Goal: Obtain resource: Download file/media

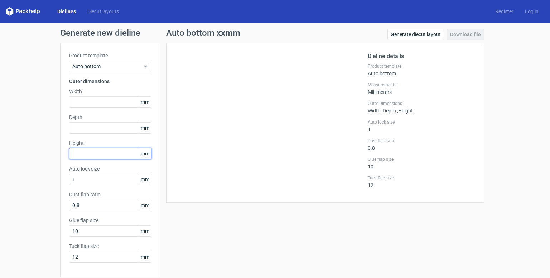
click at [110, 151] on input "text" at bounding box center [110, 153] width 82 height 11
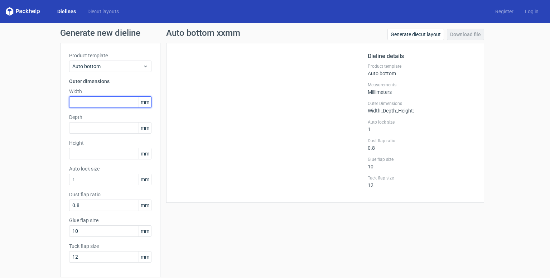
click at [94, 99] on input "text" at bounding box center [110, 101] width 82 height 11
type input "210"
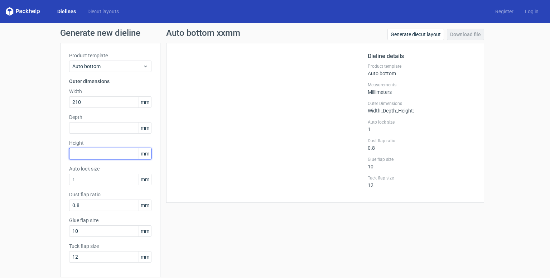
click at [96, 157] on input "text" at bounding box center [110, 153] width 82 height 11
type input "320"
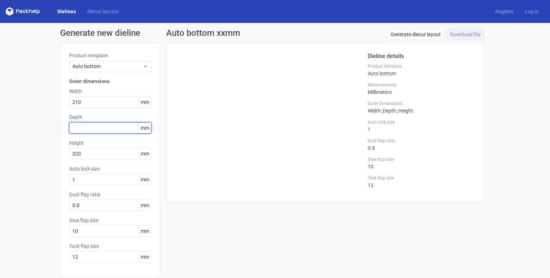
click at [94, 128] on input "text" at bounding box center [110, 127] width 82 height 11
type input "145"
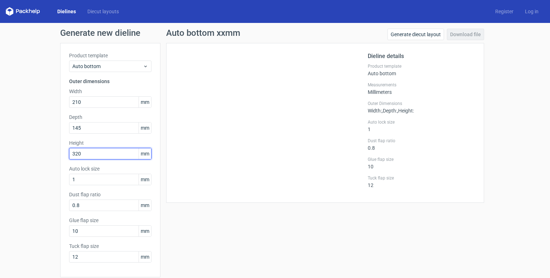
click at [76, 154] on input "320" at bounding box center [110, 153] width 82 height 11
type input "310"
click at [237, 142] on div at bounding box center [271, 123] width 193 height 142
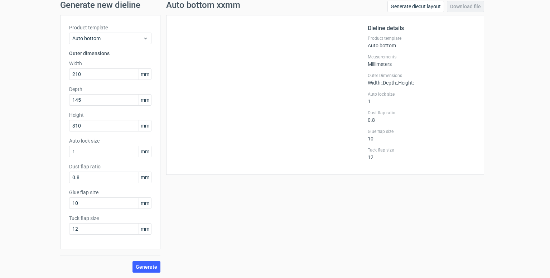
scroll to position [28, 0]
click at [137, 267] on span "Generate" at bounding box center [146, 266] width 21 height 5
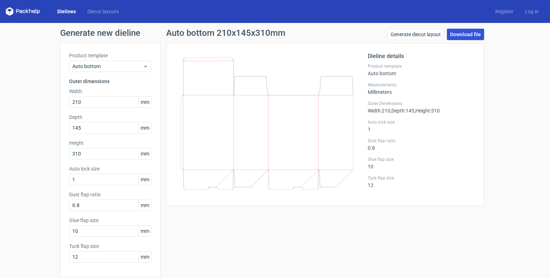
click at [414, 36] on link "Download file" at bounding box center [465, 34] width 37 height 11
